Goal: Task Accomplishment & Management: Complete application form

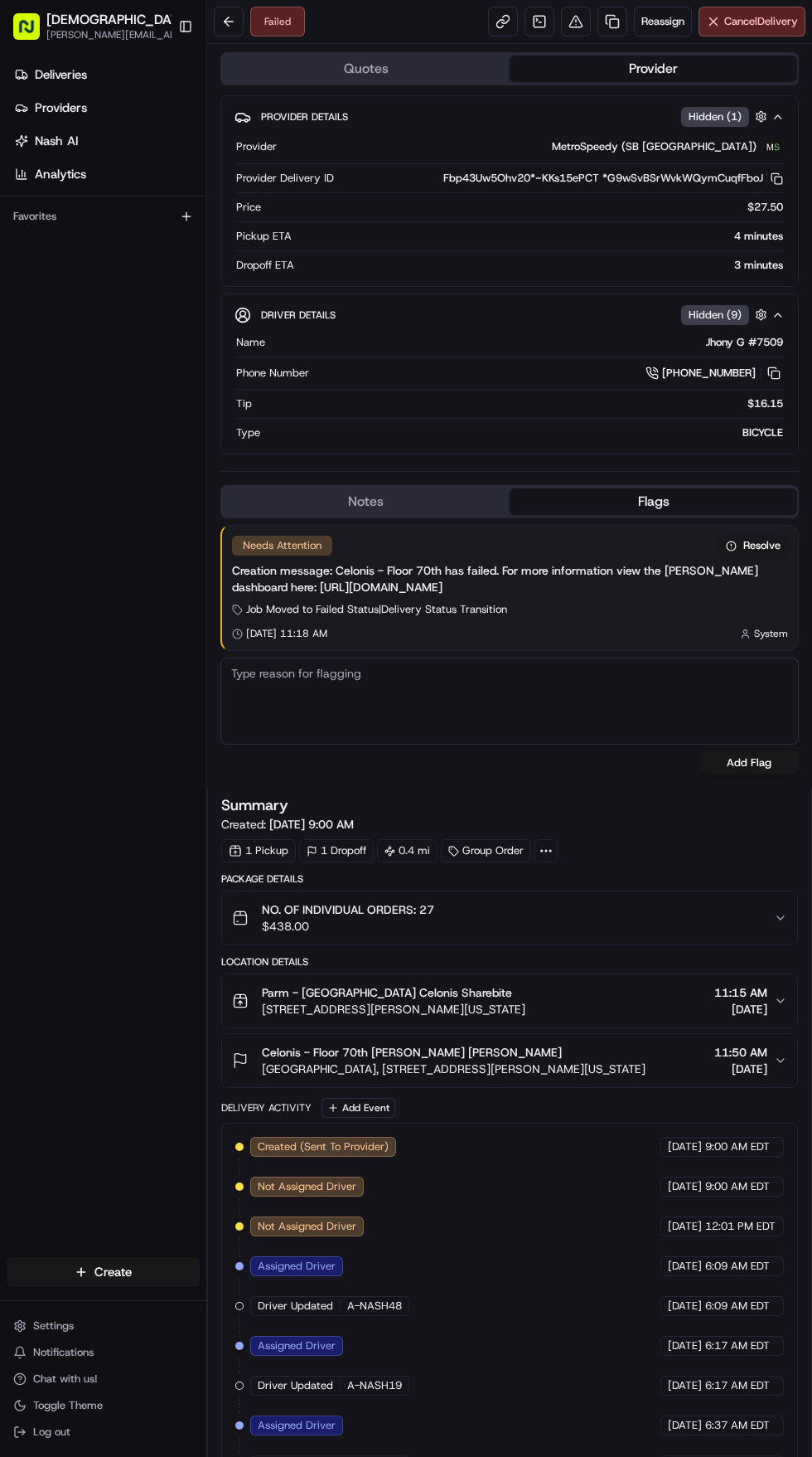
click at [618, 63] on button "Provider" at bounding box center [654, 69] width 288 height 27
click at [598, 22] on link at bounding box center [612, 21] width 29 height 29
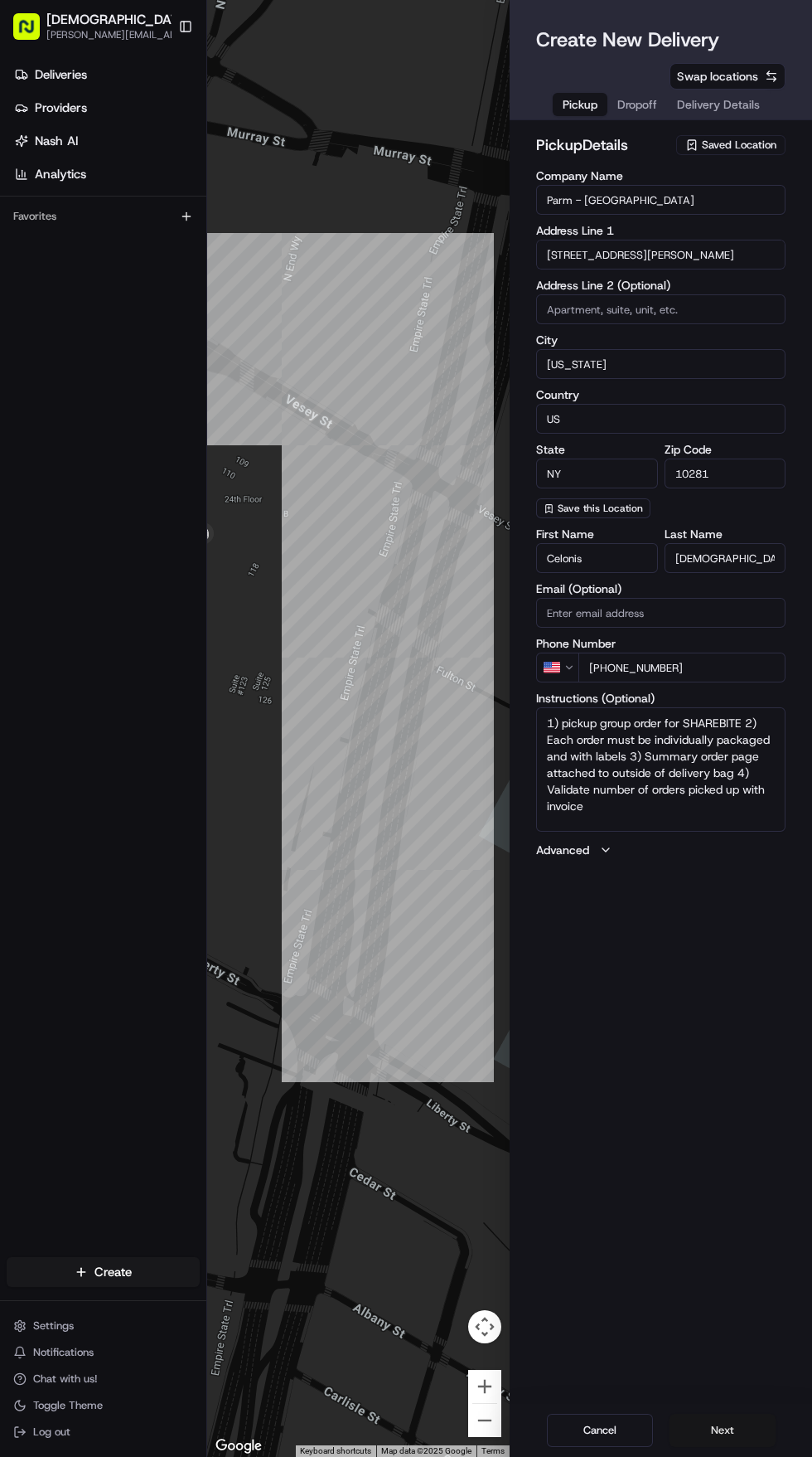
click at [701, 1428] on button "Next" at bounding box center [723, 1430] width 106 height 33
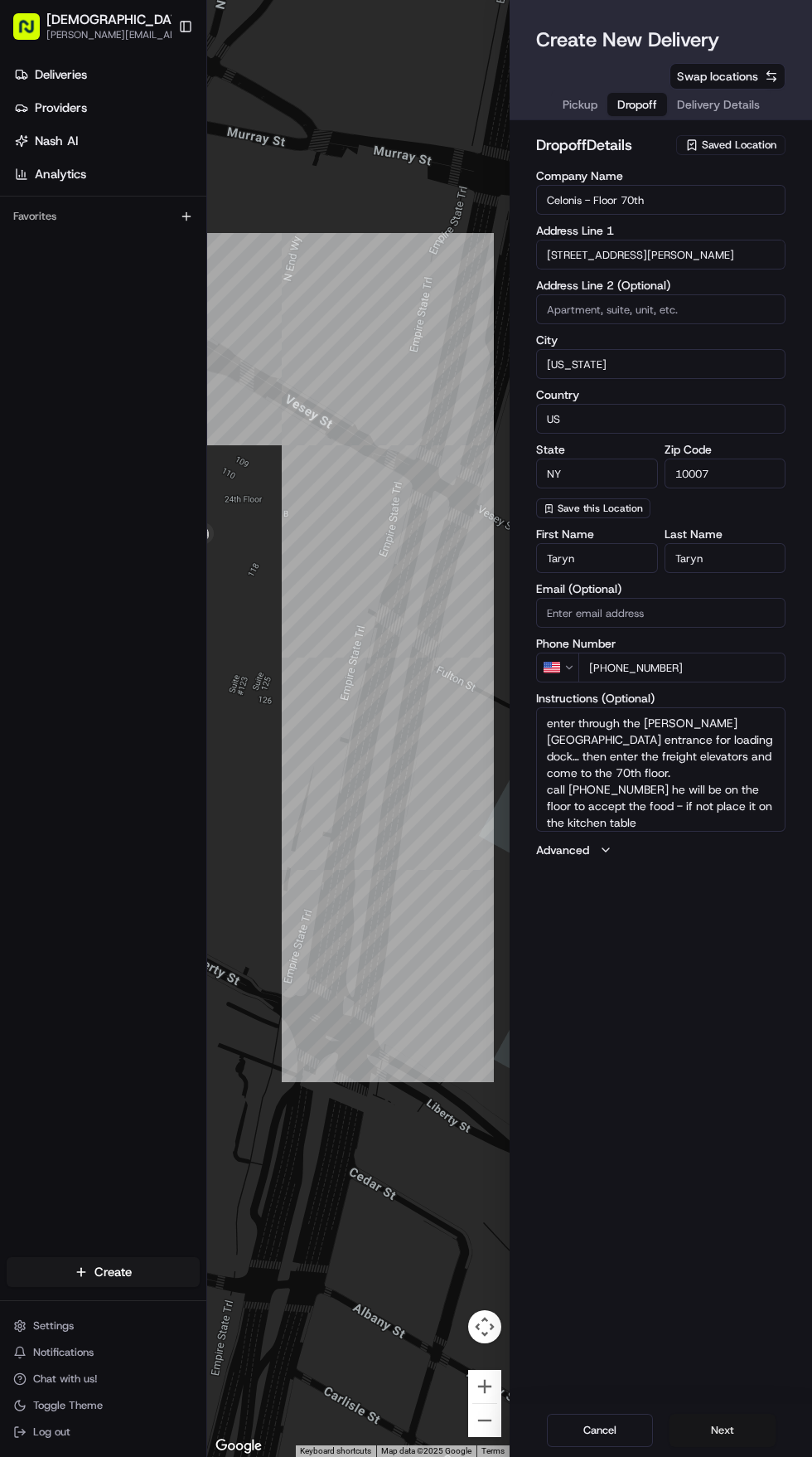
click at [713, 1431] on button "Next" at bounding box center [723, 1430] width 106 height 33
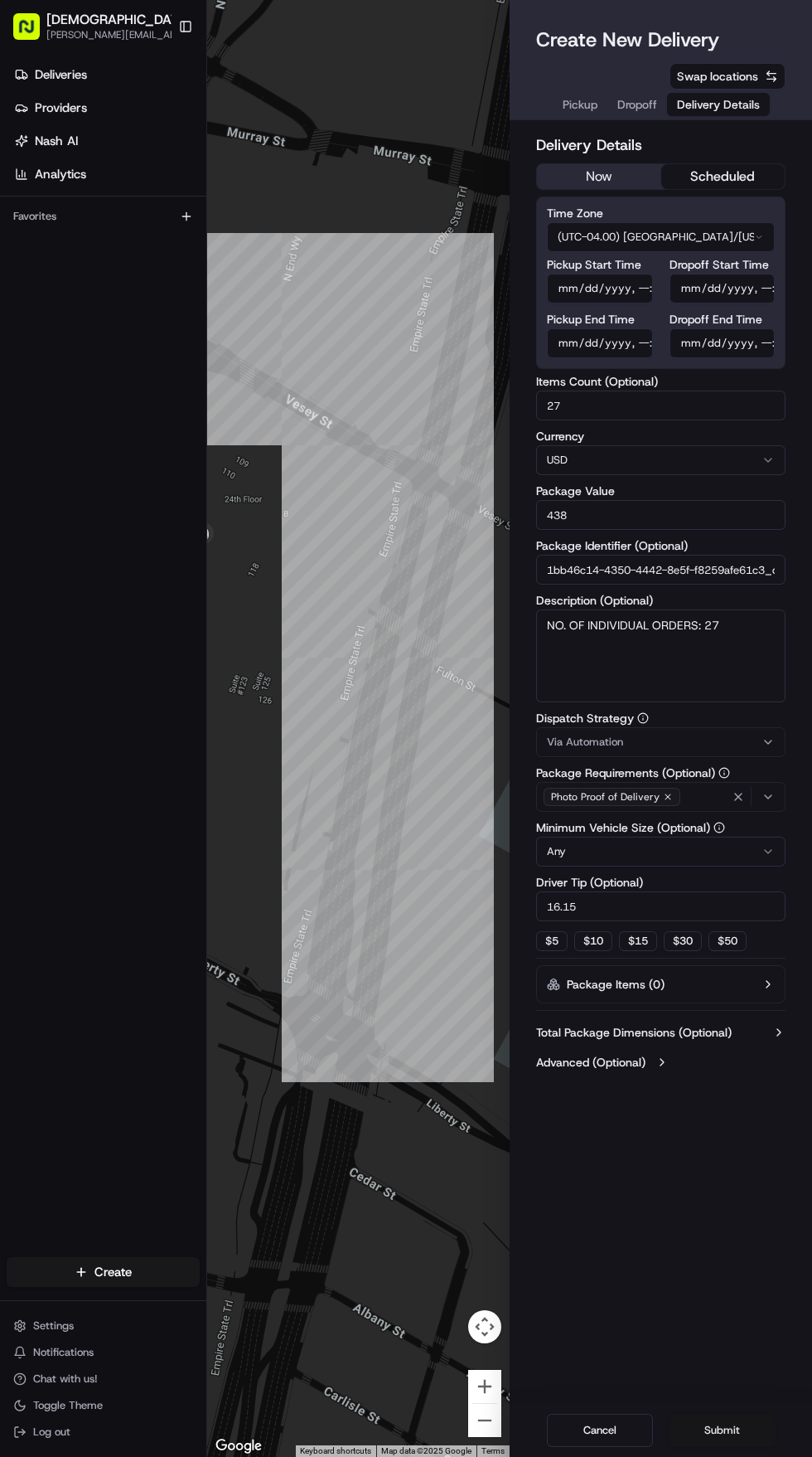
click at [720, 1430] on button "Submit" at bounding box center [723, 1430] width 106 height 33
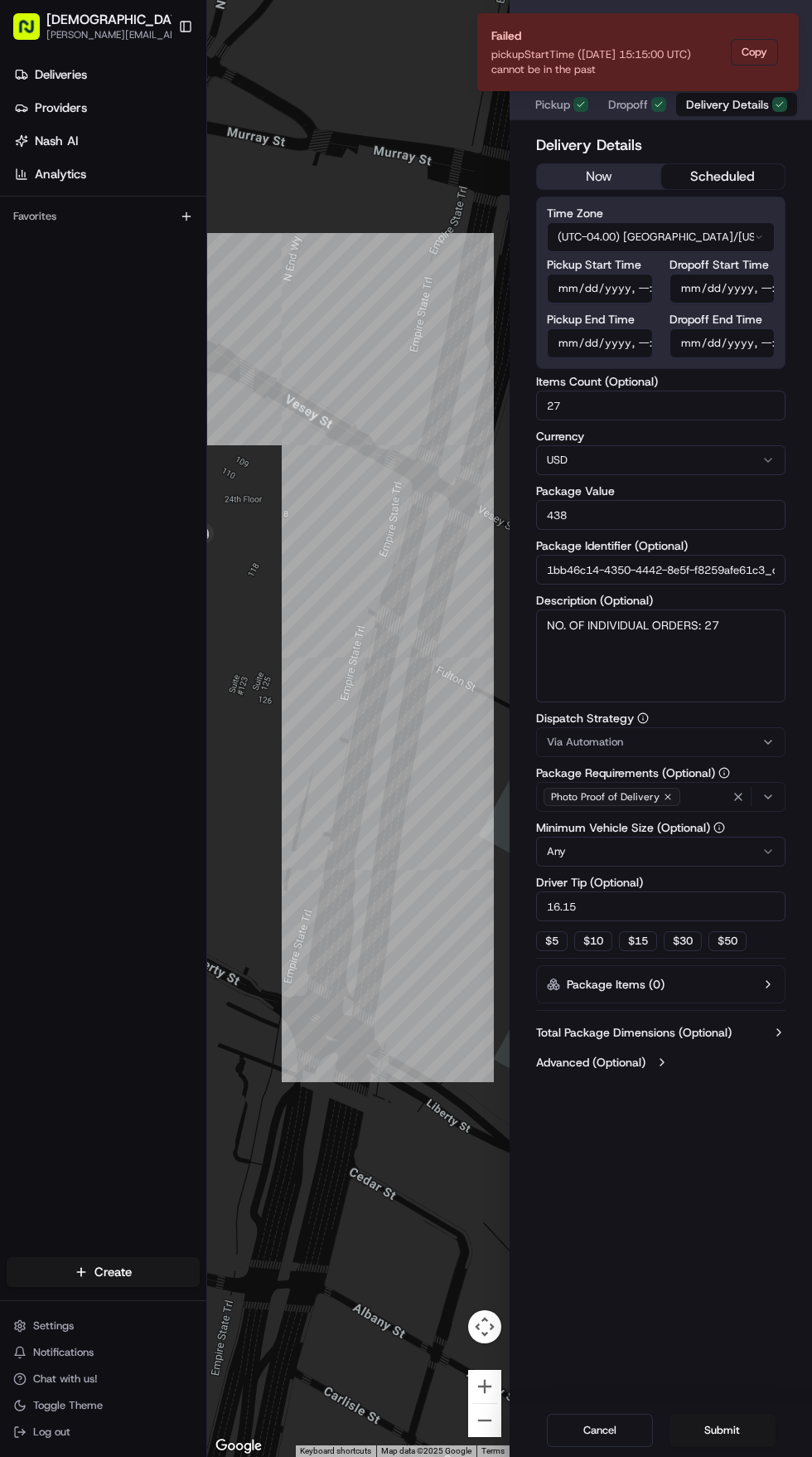
click at [571, 185] on button "now" at bounding box center [599, 176] width 124 height 25
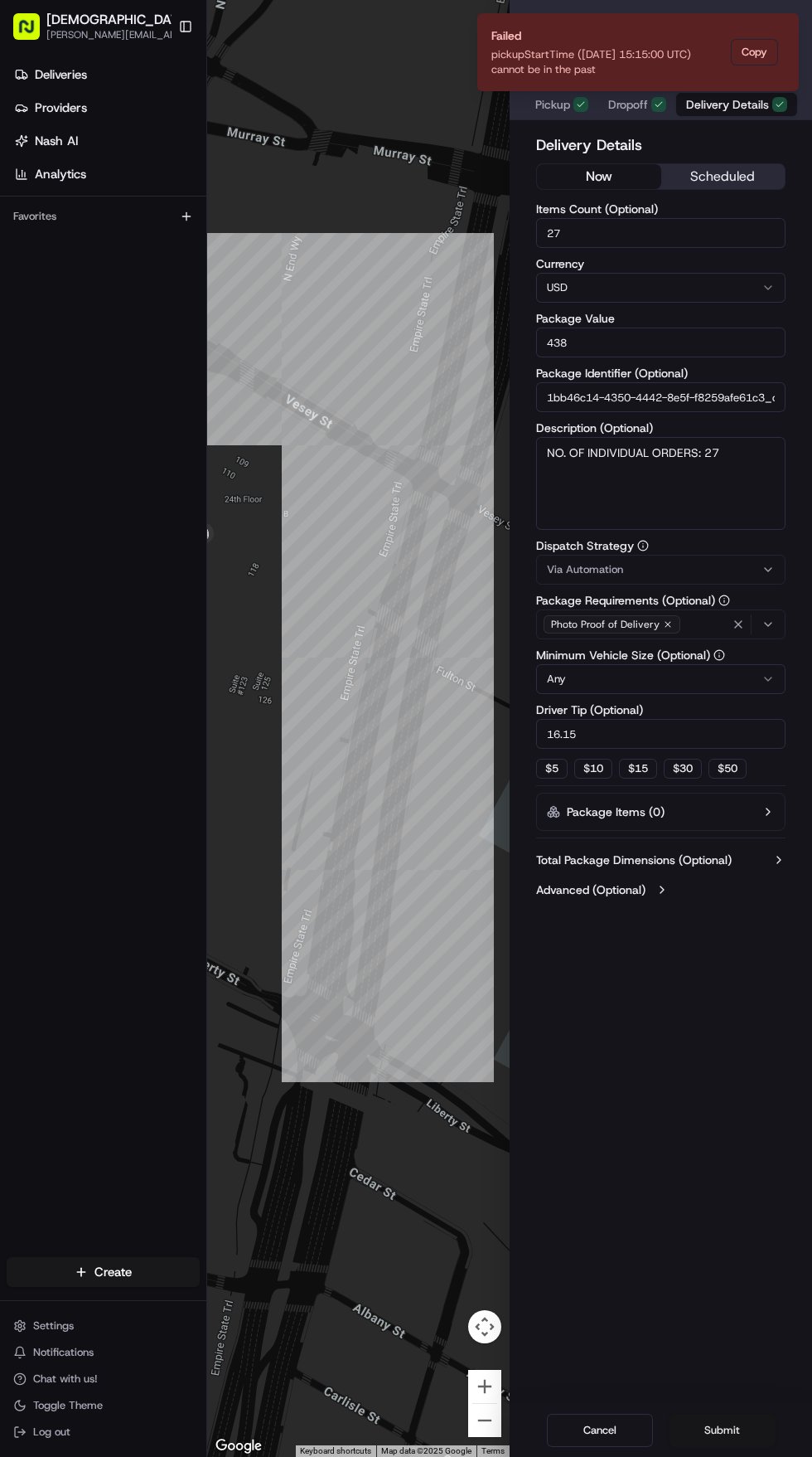
click at [706, 1424] on button "Submit" at bounding box center [723, 1430] width 106 height 33
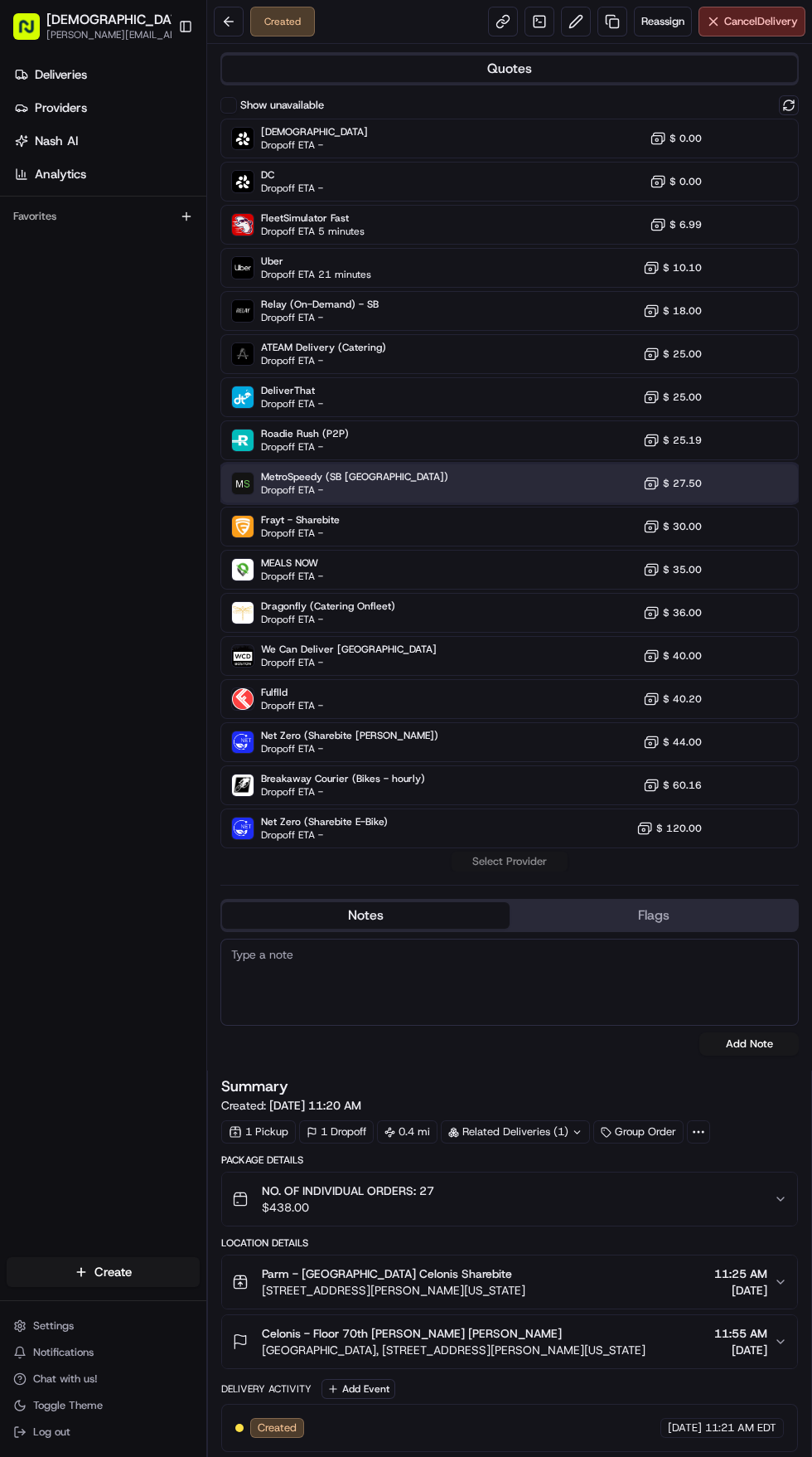
click at [333, 479] on span "MetroSpeedy (SB [GEOGRAPHIC_DATA])" at bounding box center [355, 477] width 188 height 13
